Goal: Information Seeking & Learning: Understand process/instructions

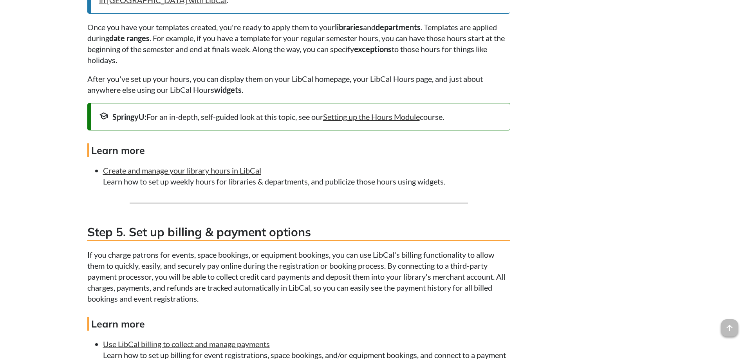
scroll to position [1291, 0]
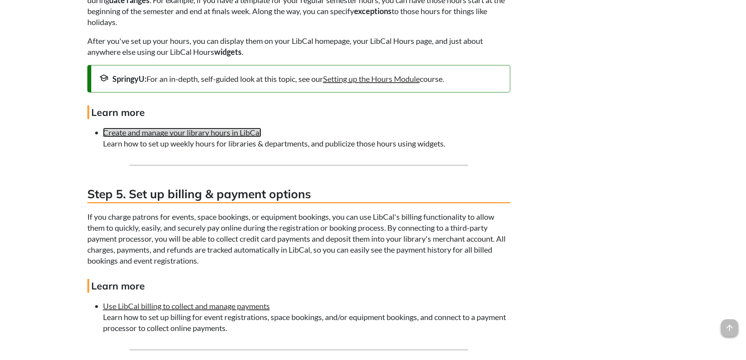
click at [247, 137] on link "Create and manage your library hours in LibCal" at bounding box center [182, 132] width 158 height 9
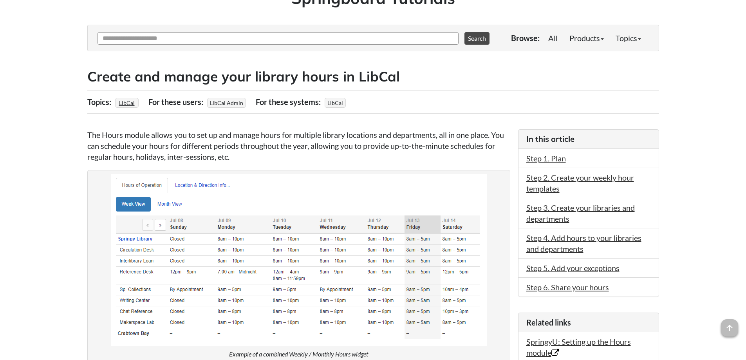
scroll to position [118, 0]
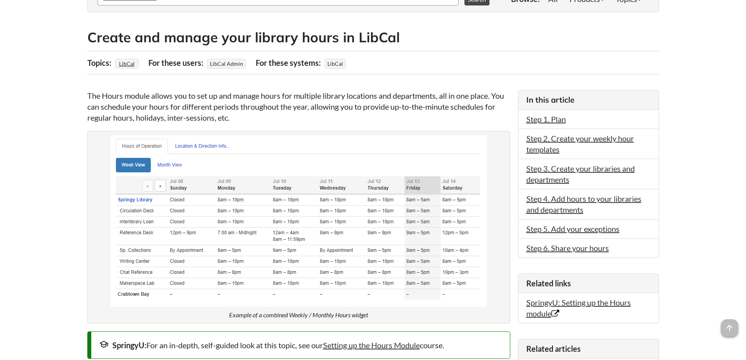
click at [572, 143] on li "Step 2. Create your weekly hour templates" at bounding box center [589, 144] width 140 height 30
click at [553, 137] on link "Step 2. Create your weekly hour templates" at bounding box center [580, 144] width 108 height 20
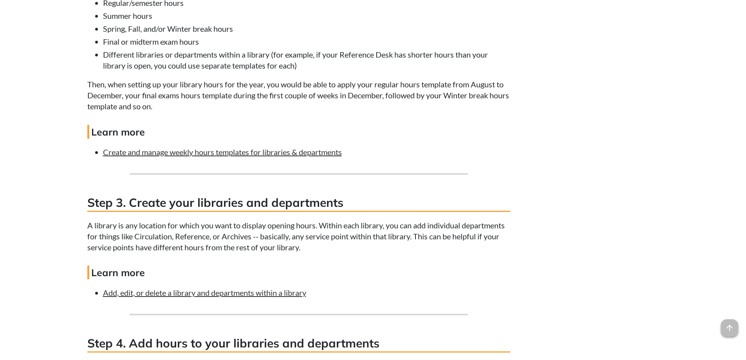
scroll to position [978, 0]
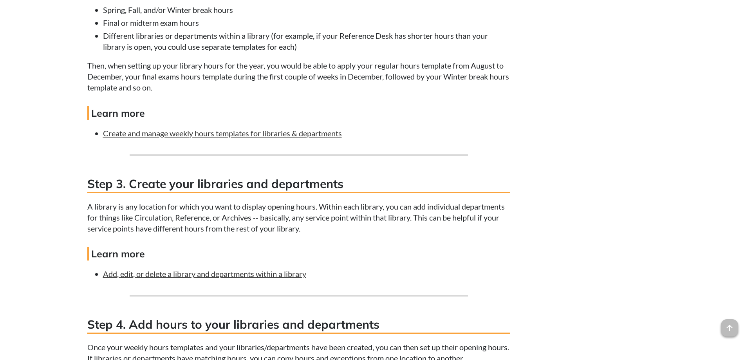
scroll to position [118, 0]
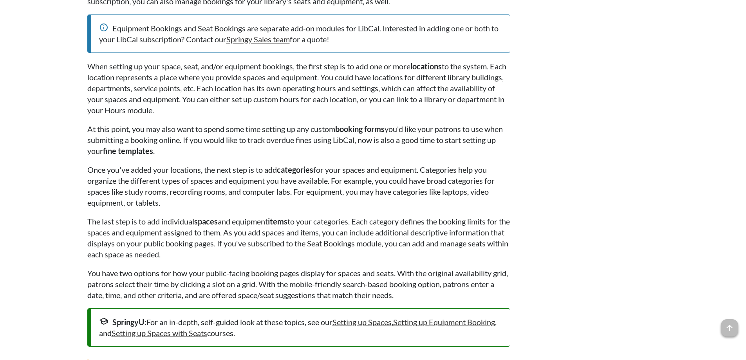
scroll to position [2037, 0]
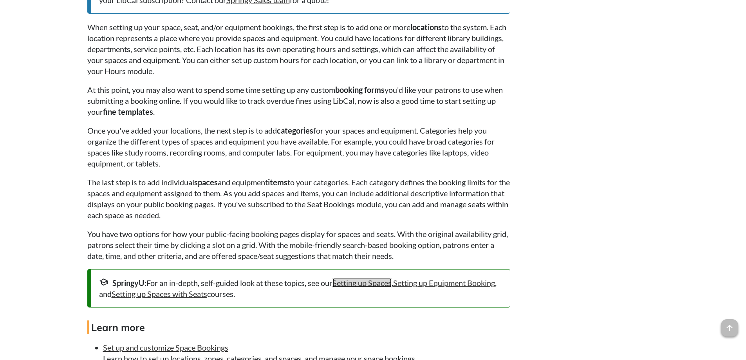
click at [382, 287] on link "Setting up Spaces" at bounding box center [362, 282] width 59 height 9
